Goal: Book appointment/travel/reservation

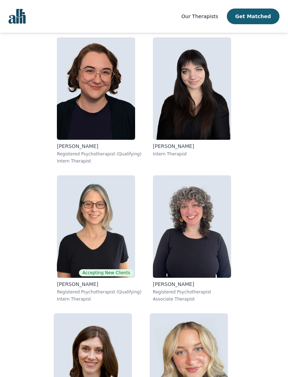
scroll to position [994, 0]
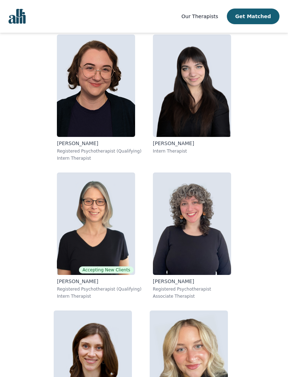
click at [180, 207] on img at bounding box center [192, 224] width 78 height 103
click at [190, 220] on img at bounding box center [192, 224] width 78 height 103
click at [85, 195] on img at bounding box center [96, 224] width 78 height 103
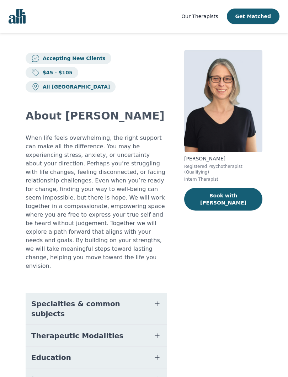
click at [156, 300] on icon "button" at bounding box center [157, 304] width 9 height 9
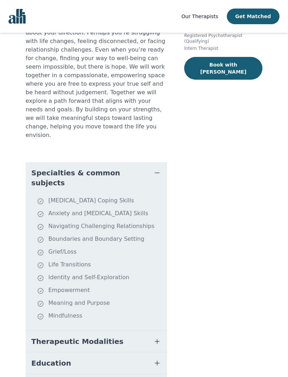
scroll to position [139, 0]
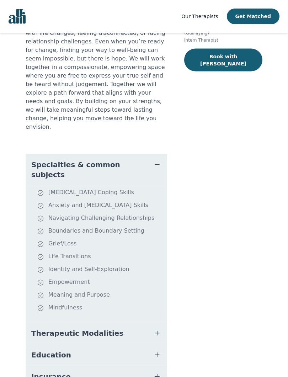
click at [59, 227] on li "Boundaries and Boundary Setting" at bounding box center [100, 232] width 127 height 10
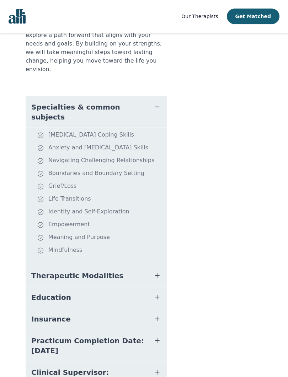
scroll to position [198, 0]
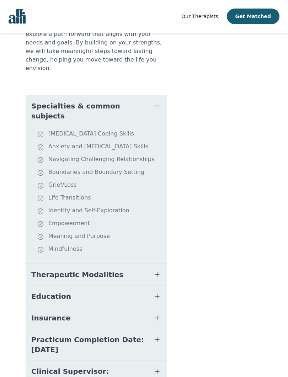
click at [45, 270] on span "Therapeutic Modalities" at bounding box center [77, 275] width 92 height 10
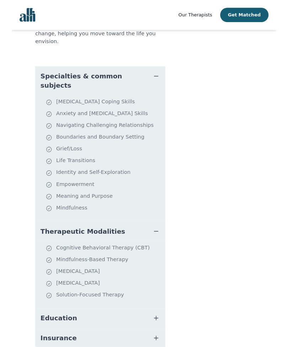
scroll to position [220, 0]
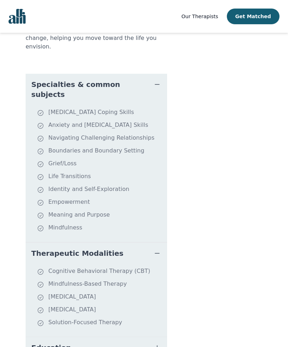
click at [40, 342] on span "Education" at bounding box center [51, 347] width 40 height 10
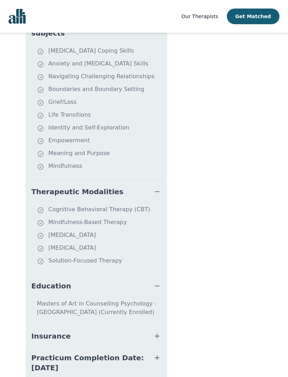
scroll to position [317, 0]
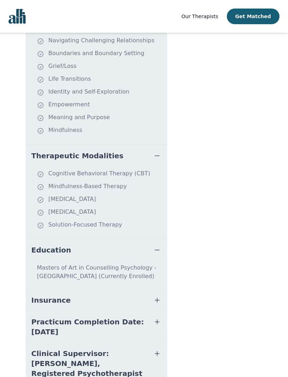
click at [46, 295] on span "Insurance" at bounding box center [51, 300] width 40 height 10
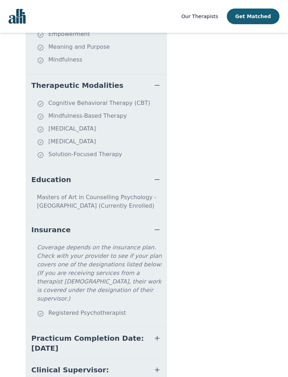
scroll to position [395, 0]
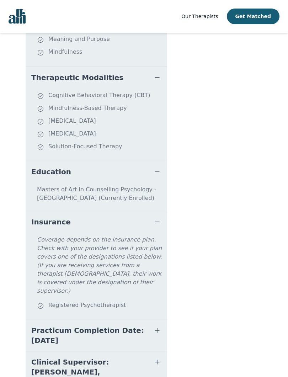
click at [37, 346] on span "Clinical Supervisor: [PERSON_NAME], Registered Psychotherapist" at bounding box center [87, 372] width 113 height 30
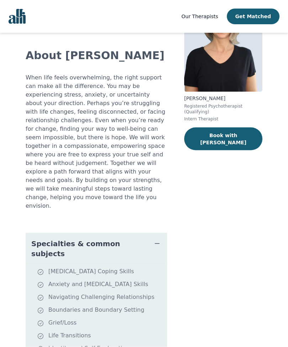
scroll to position [0, 0]
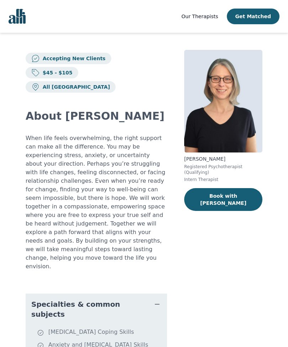
click at [245, 12] on button "Get Matched" at bounding box center [253, 17] width 53 height 16
click at [259, 19] on button "Get Matched" at bounding box center [253, 17] width 53 height 16
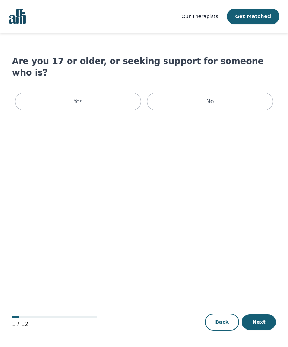
click at [29, 93] on div "Yes" at bounding box center [78, 102] width 126 height 18
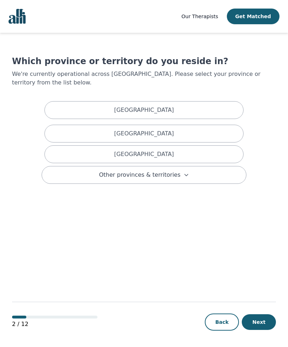
click at [235, 145] on div "[GEOGRAPHIC_DATA]" at bounding box center [143, 154] width 199 height 18
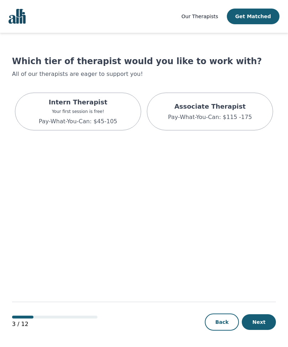
click at [56, 120] on p "Pay-What-You-Can: $45-105" at bounding box center [78, 121] width 79 height 9
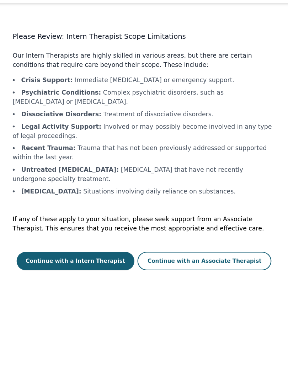
click at [145, 262] on button "Continue with an Associate Therapist" at bounding box center [200, 270] width 124 height 17
click at [154, 253] on main "Please Review: Intern Therapist Scope Limitations Our Intern Therapists are hig…" at bounding box center [144, 205] width 264 height 345
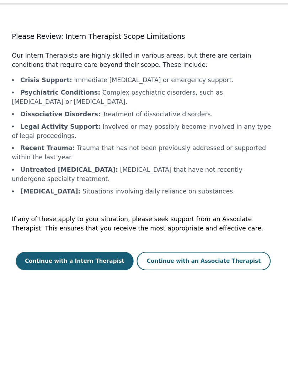
click at [155, 262] on button "Continue with an Associate Therapist" at bounding box center [200, 270] width 124 height 17
click at [45, 33] on main "Please Review: Intern Therapist Scope Limitations Our Intern Therapists are hig…" at bounding box center [144, 205] width 264 height 345
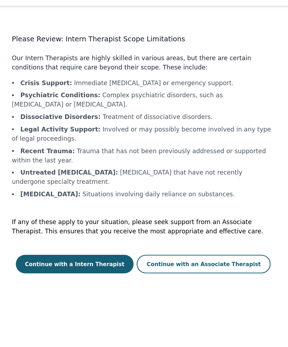
scroll to position [0, 0]
